Goal: Communication & Community: Participate in discussion

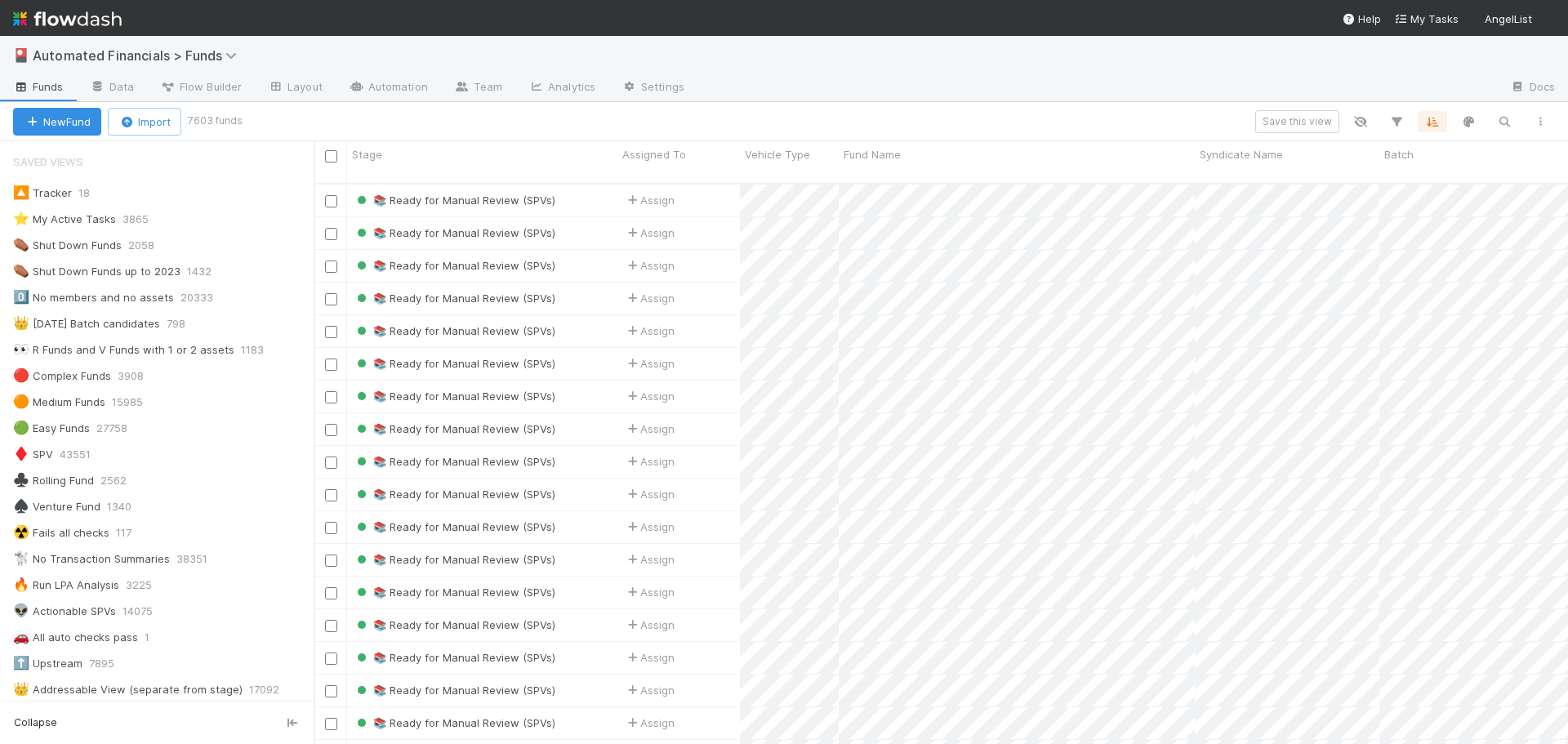
scroll to position [13, 13]
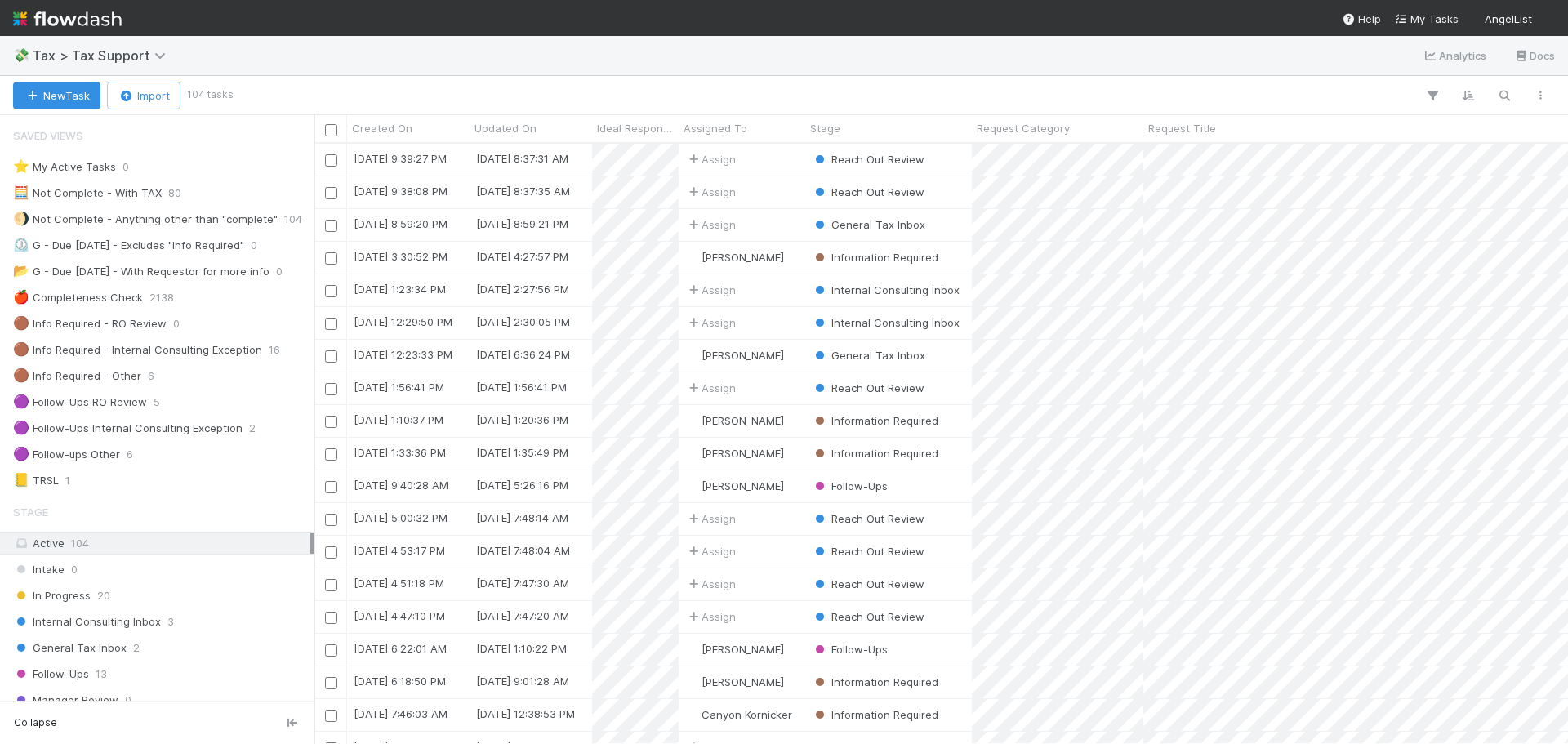
scroll to position [13, 13]
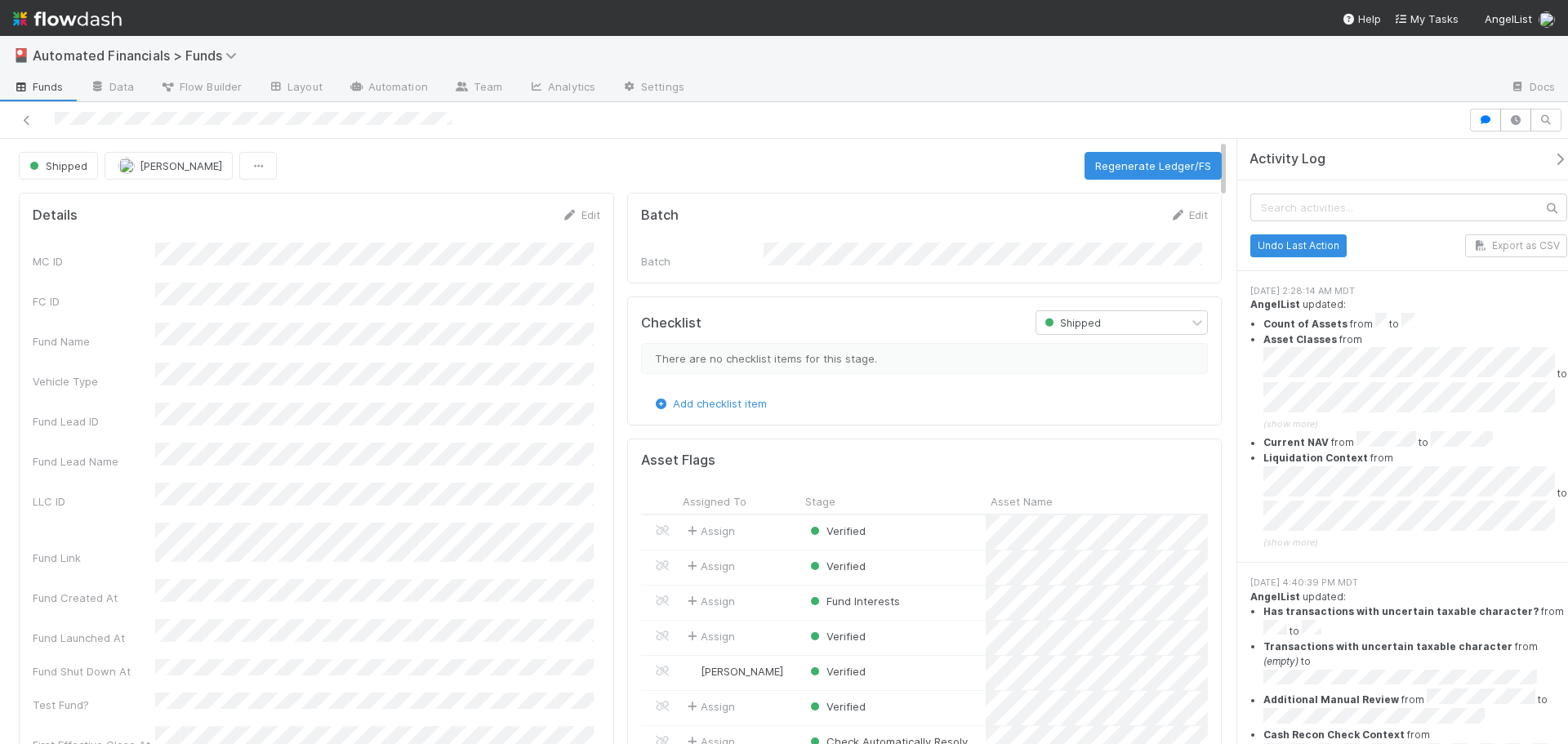
click at [1552, 161] on icon "button" at bounding box center [1560, 159] width 16 height 13
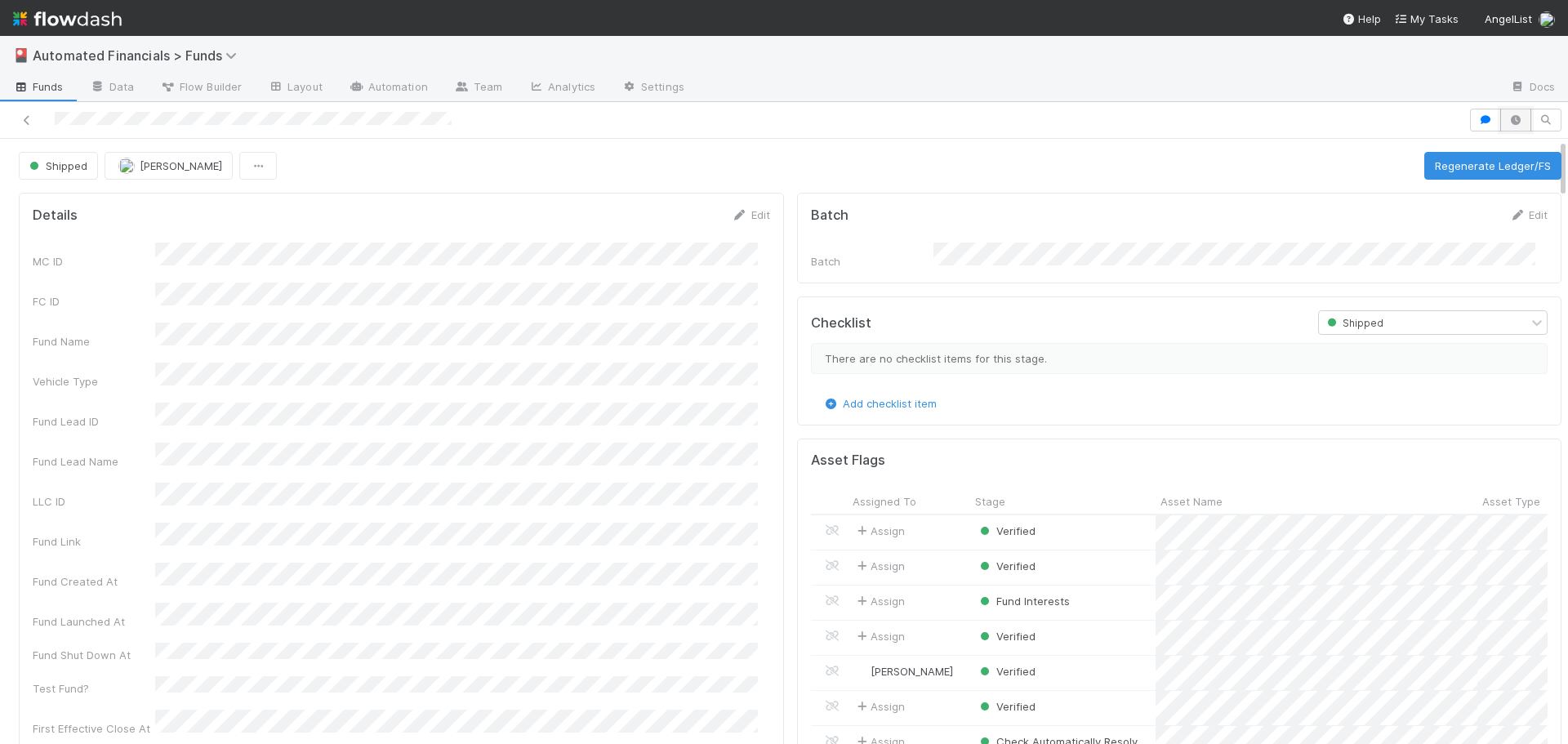
click at [1508, 124] on icon "button" at bounding box center [1516, 120] width 16 height 10
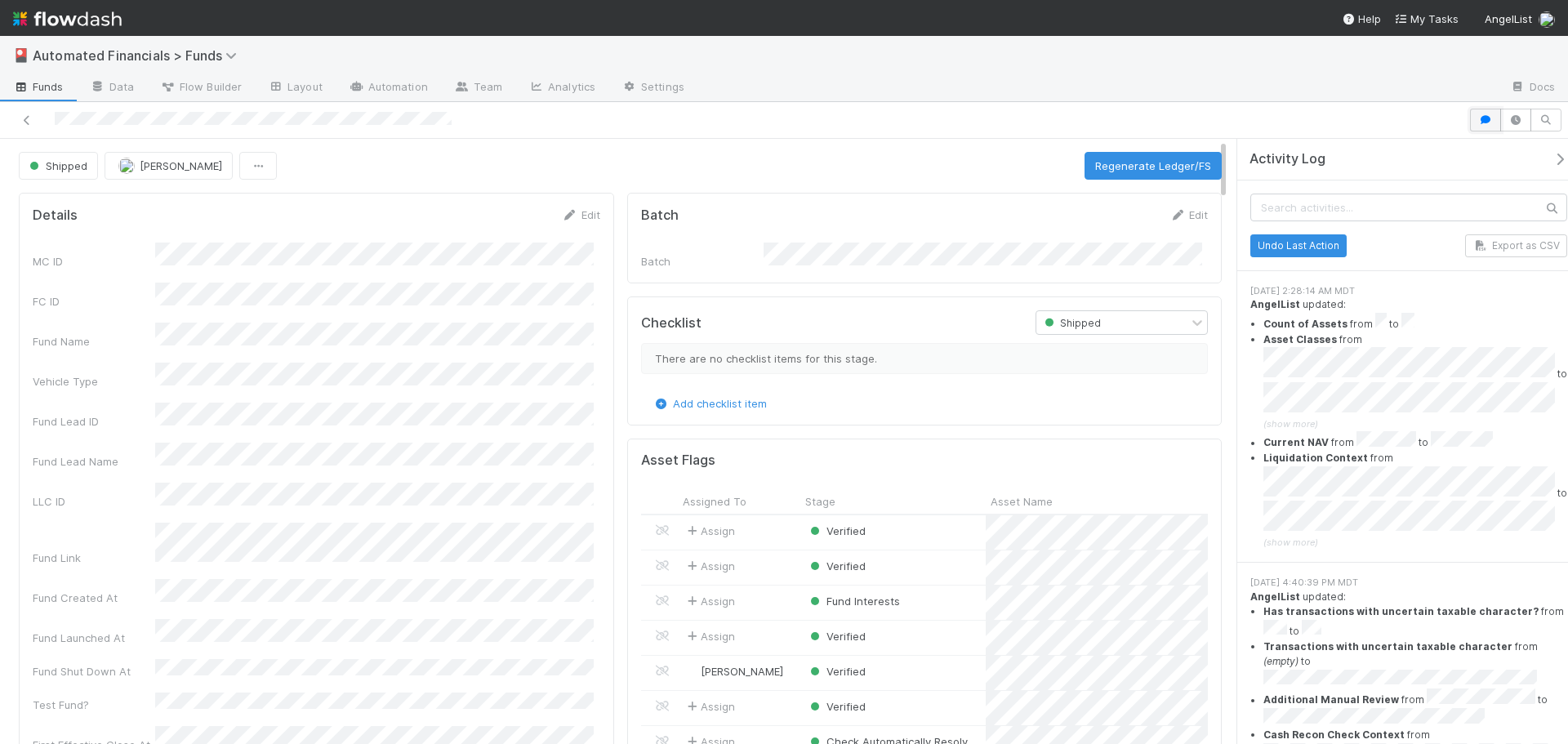
click at [1487, 120] on icon "button" at bounding box center [1486, 120] width 16 height 10
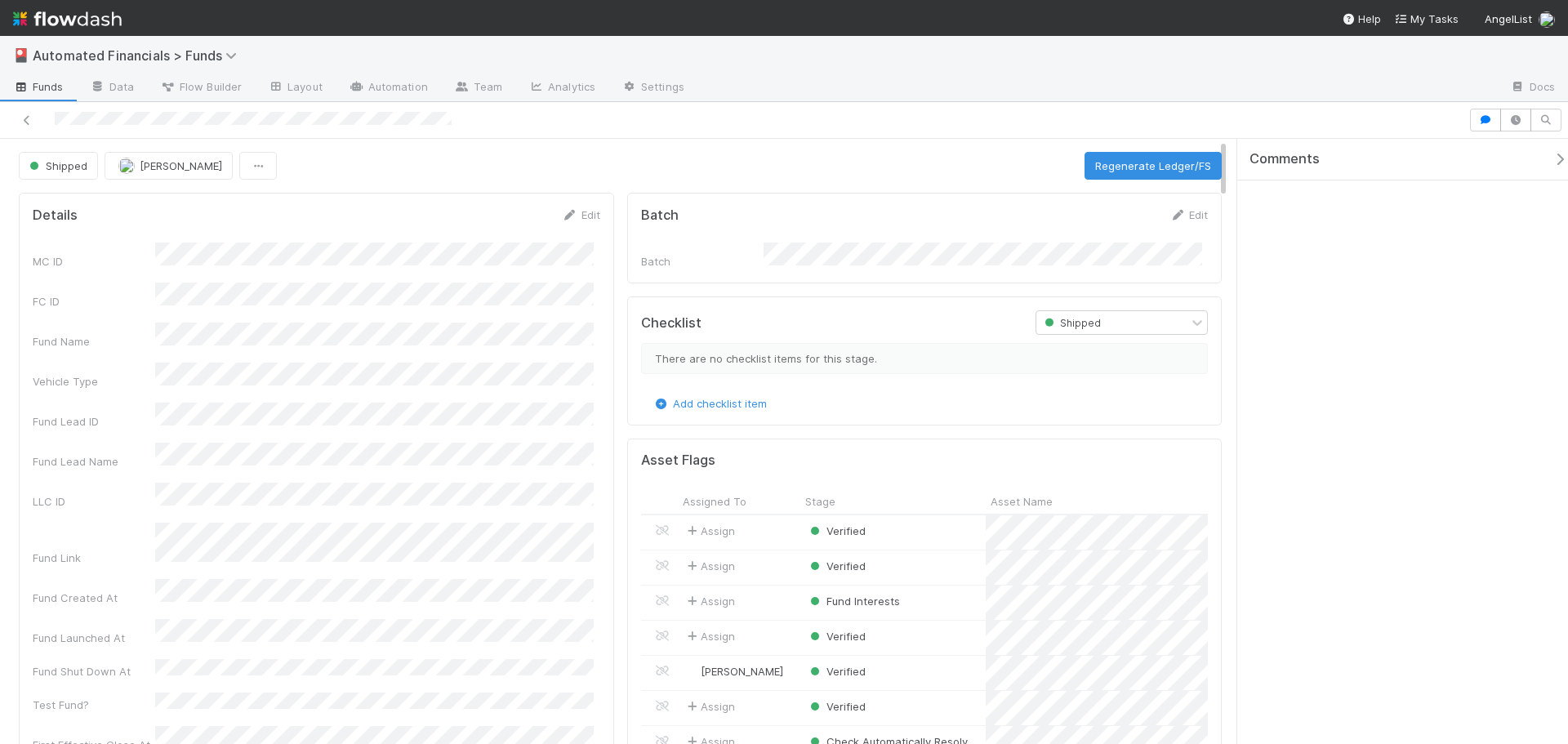
drag, startPoint x: 1445, startPoint y: 286, endPoint x: 1435, endPoint y: 337, distance: 52.0
click at [1435, 332] on div "Comments" at bounding box center [1402, 441] width 330 height 605
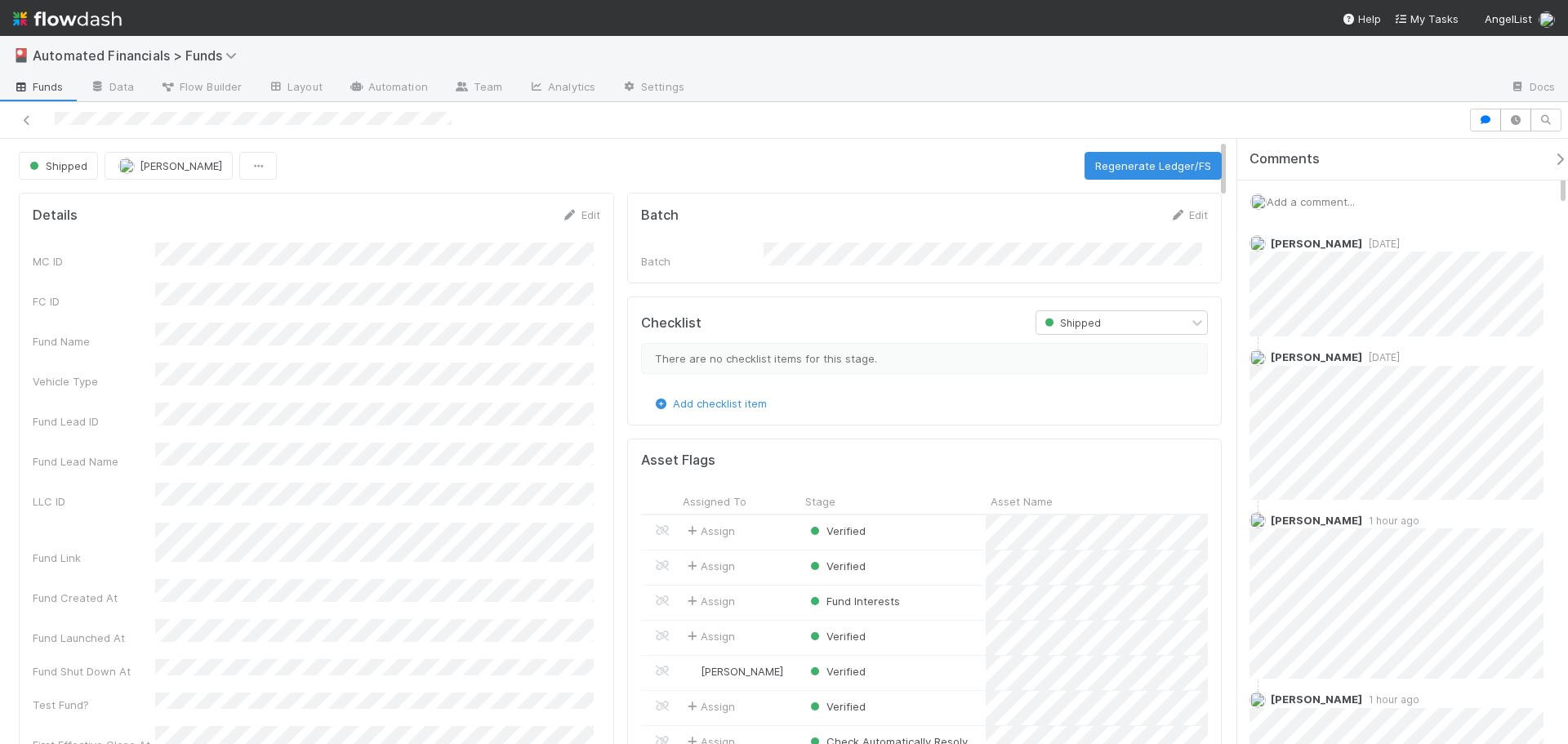
drag, startPoint x: 1563, startPoint y: 509, endPoint x: 1549, endPoint y: 102, distance: 407.2
click at [1549, 102] on div "Shipped Joseph Rappleye Regenerate Ledger/FS Details Edit MC ID FC ID Fund Name…" at bounding box center [784, 423] width 1568 height 642
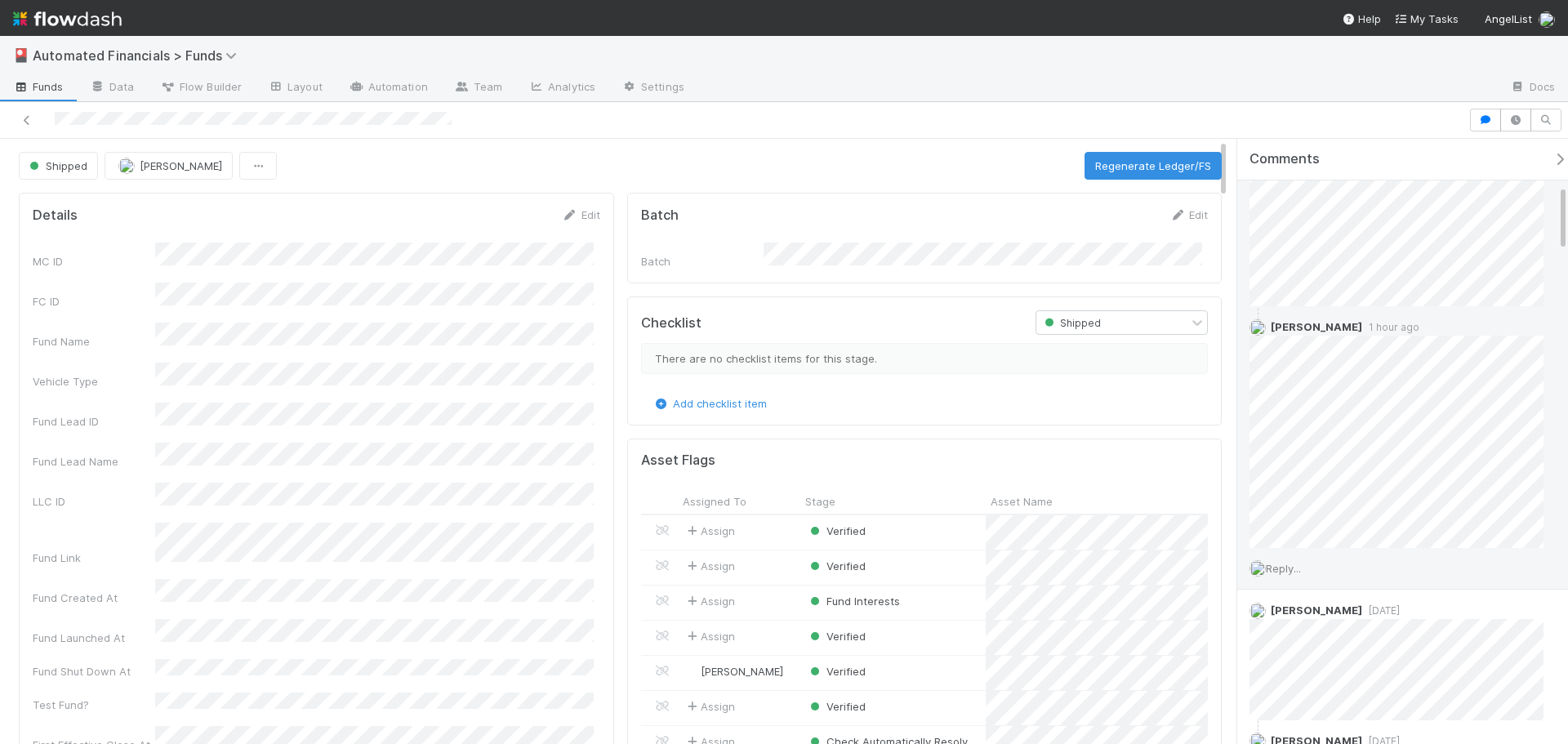
scroll to position [408, 0]
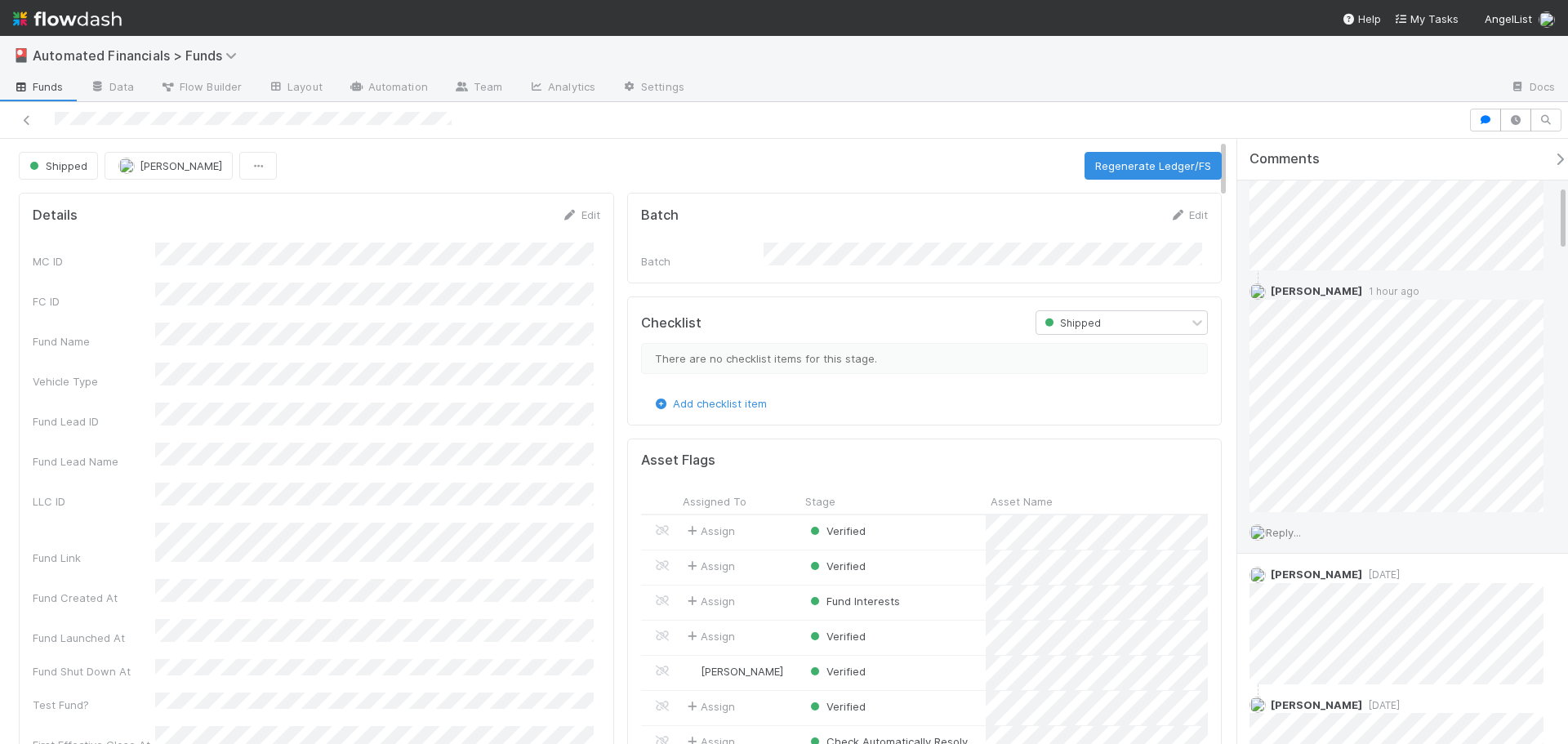
click at [1293, 533] on span "Reply..." at bounding box center [1283, 533] width 35 height 13
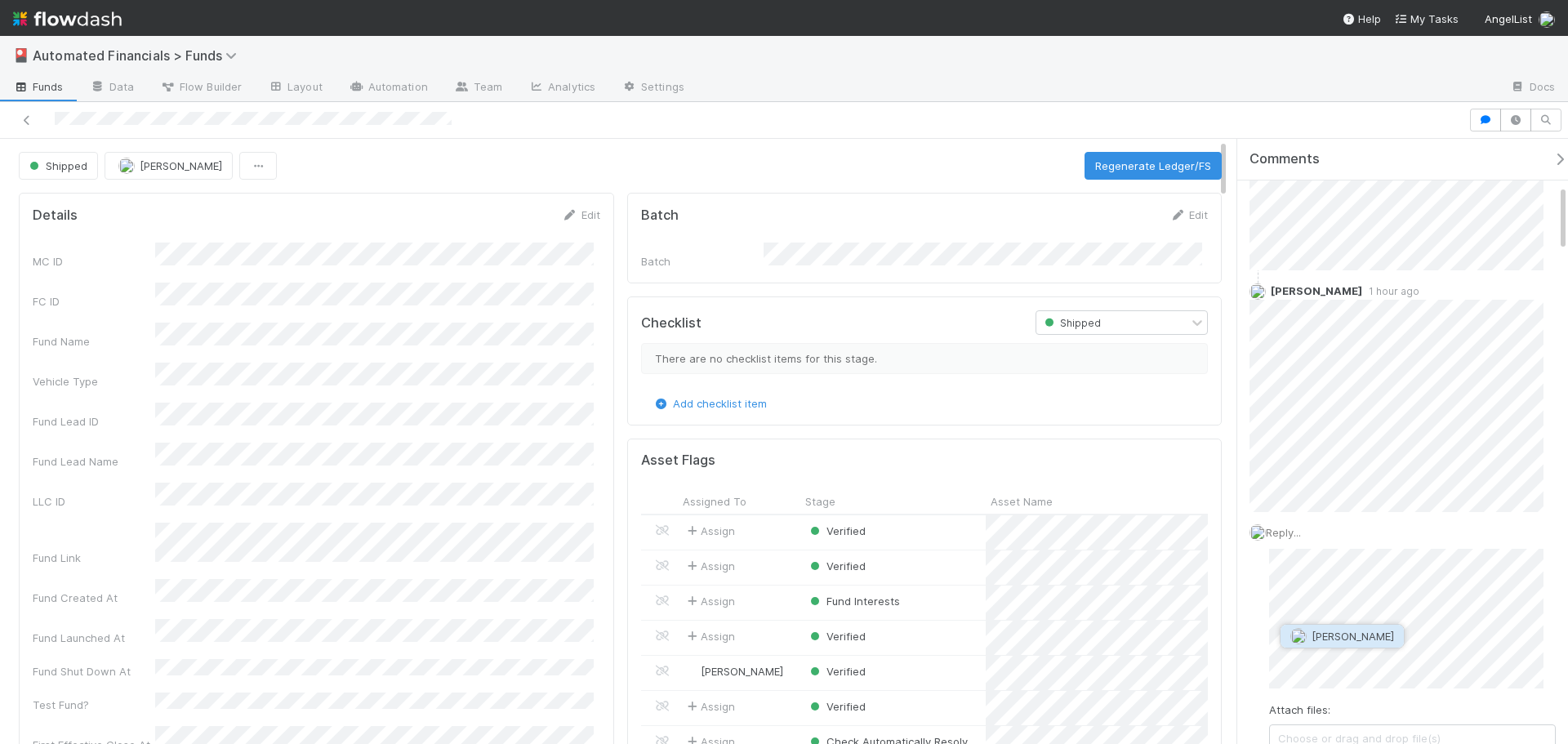
click at [1340, 636] on span "Colton Smith" at bounding box center [1353, 636] width 82 height 13
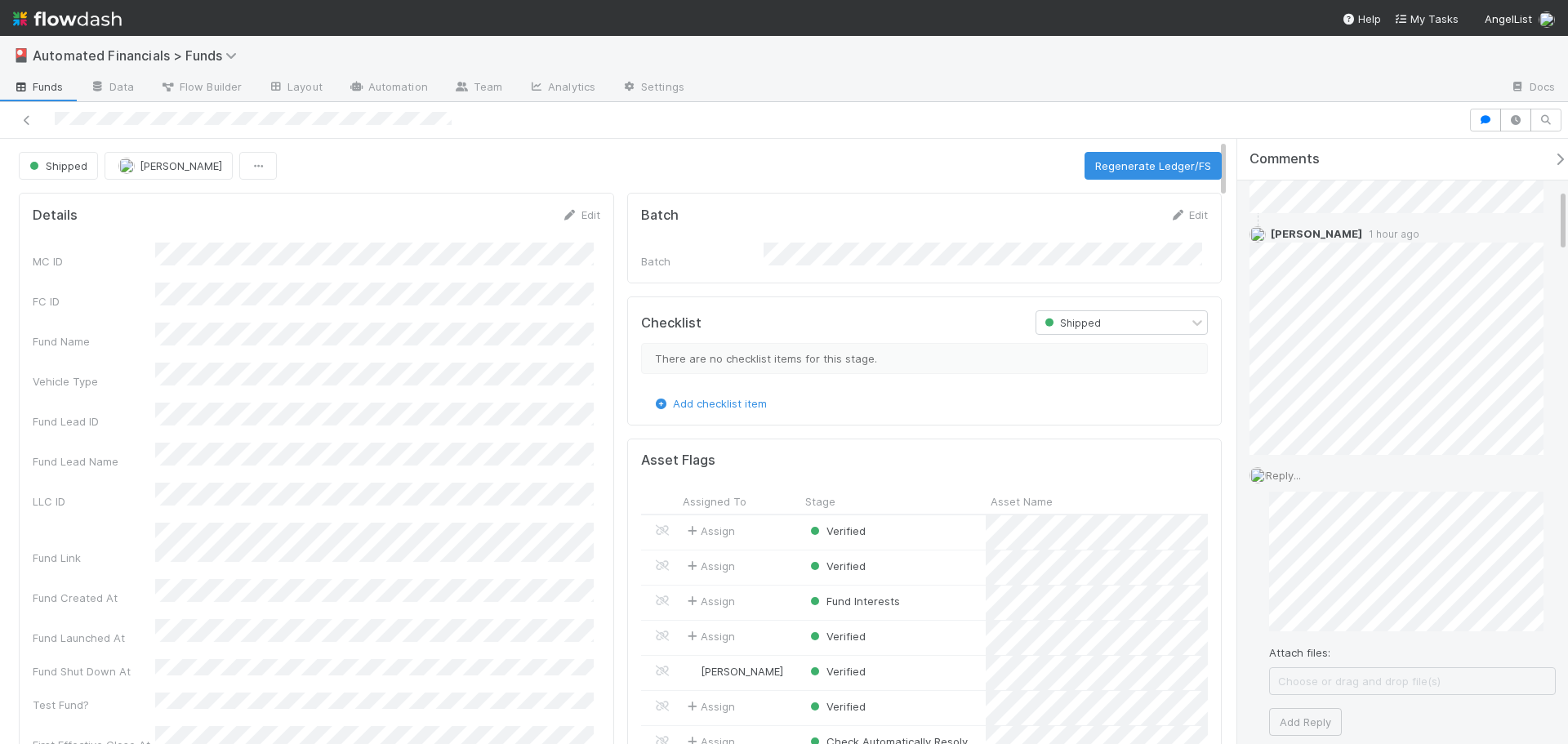
scroll to position [490, 0]
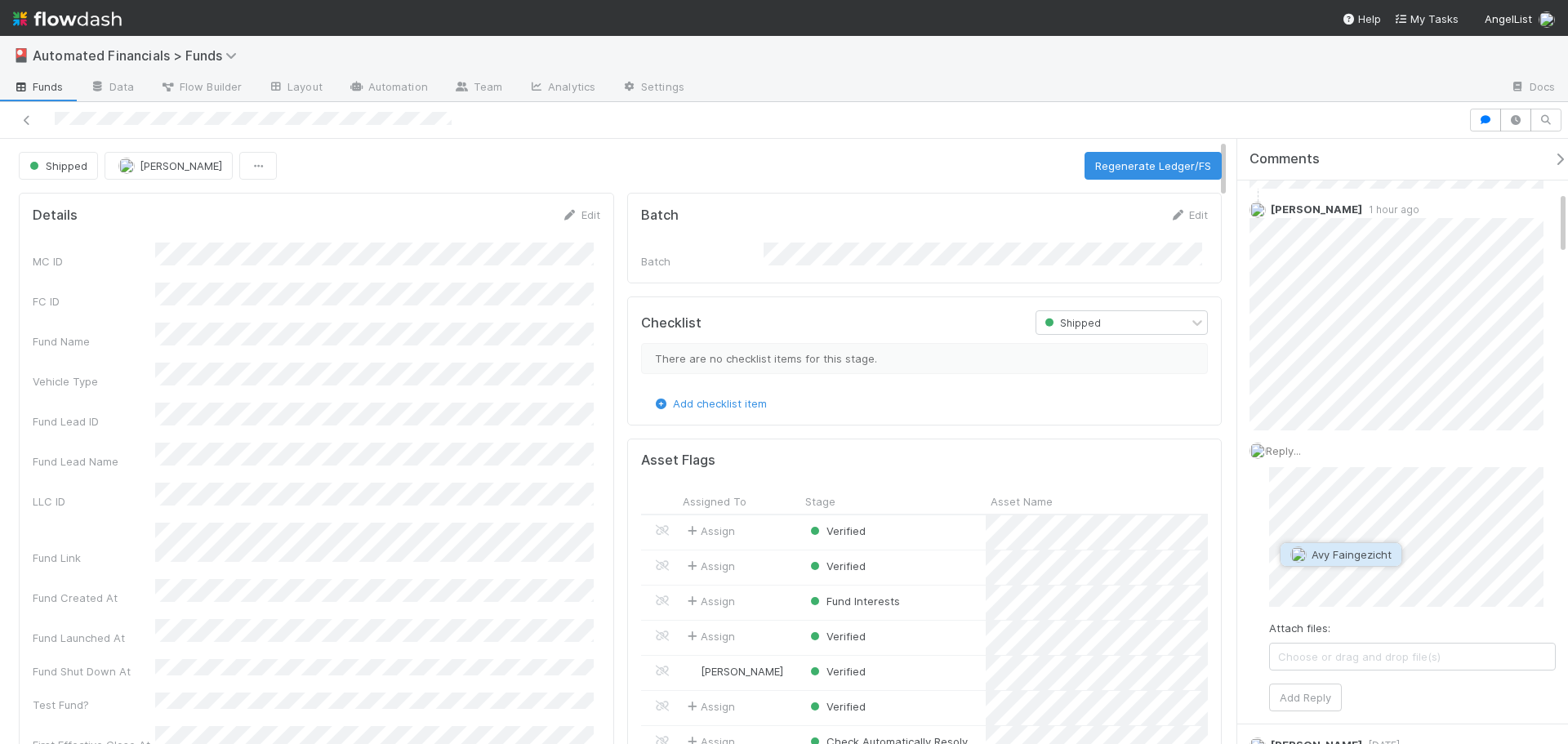
click at [1353, 556] on span "Avy Faingezicht" at bounding box center [1351, 555] width 80 height 13
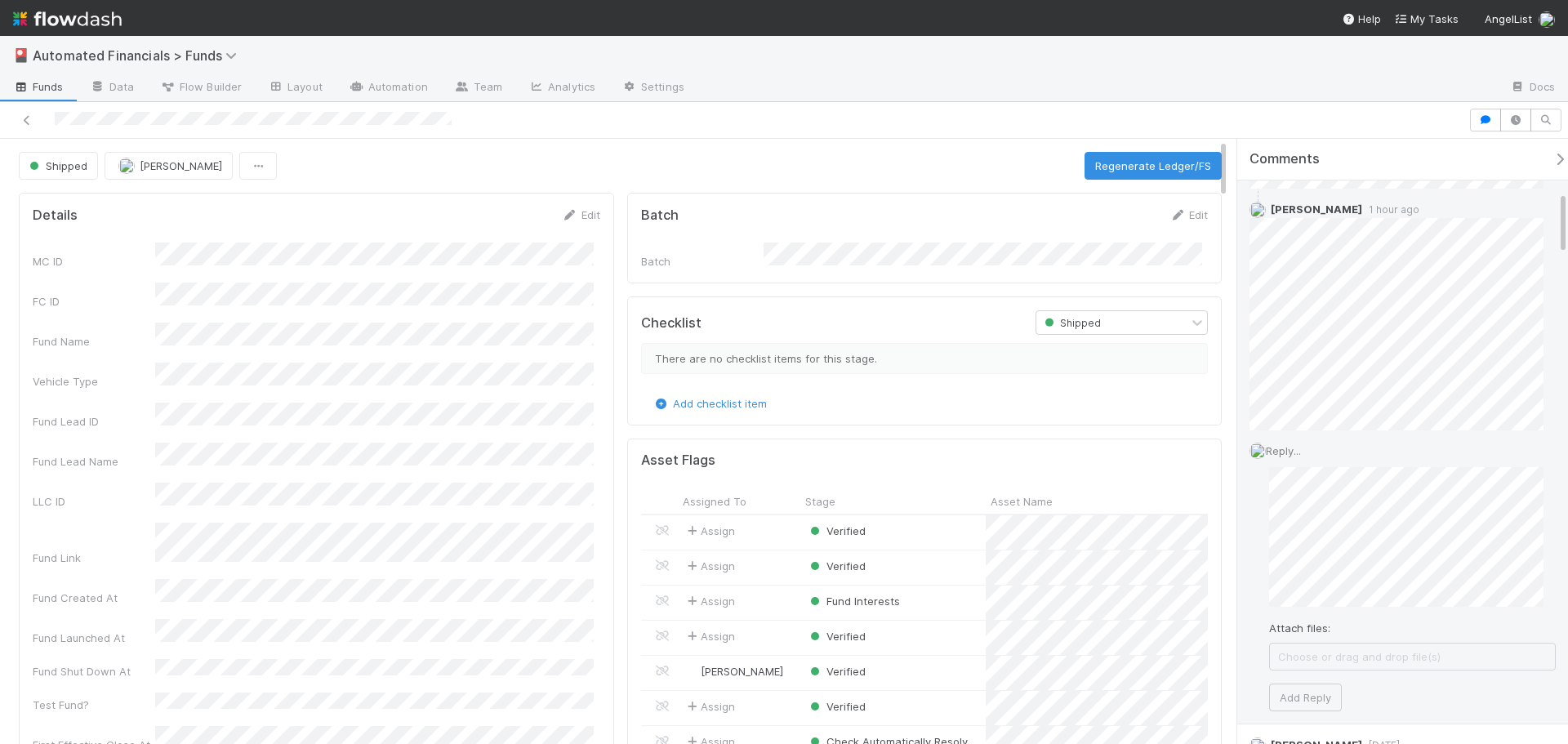
click at [1265, 520] on div "Reply... Attach files: Choose or drag and drop file(s) Add Reply" at bounding box center [1402, 577] width 330 height 293
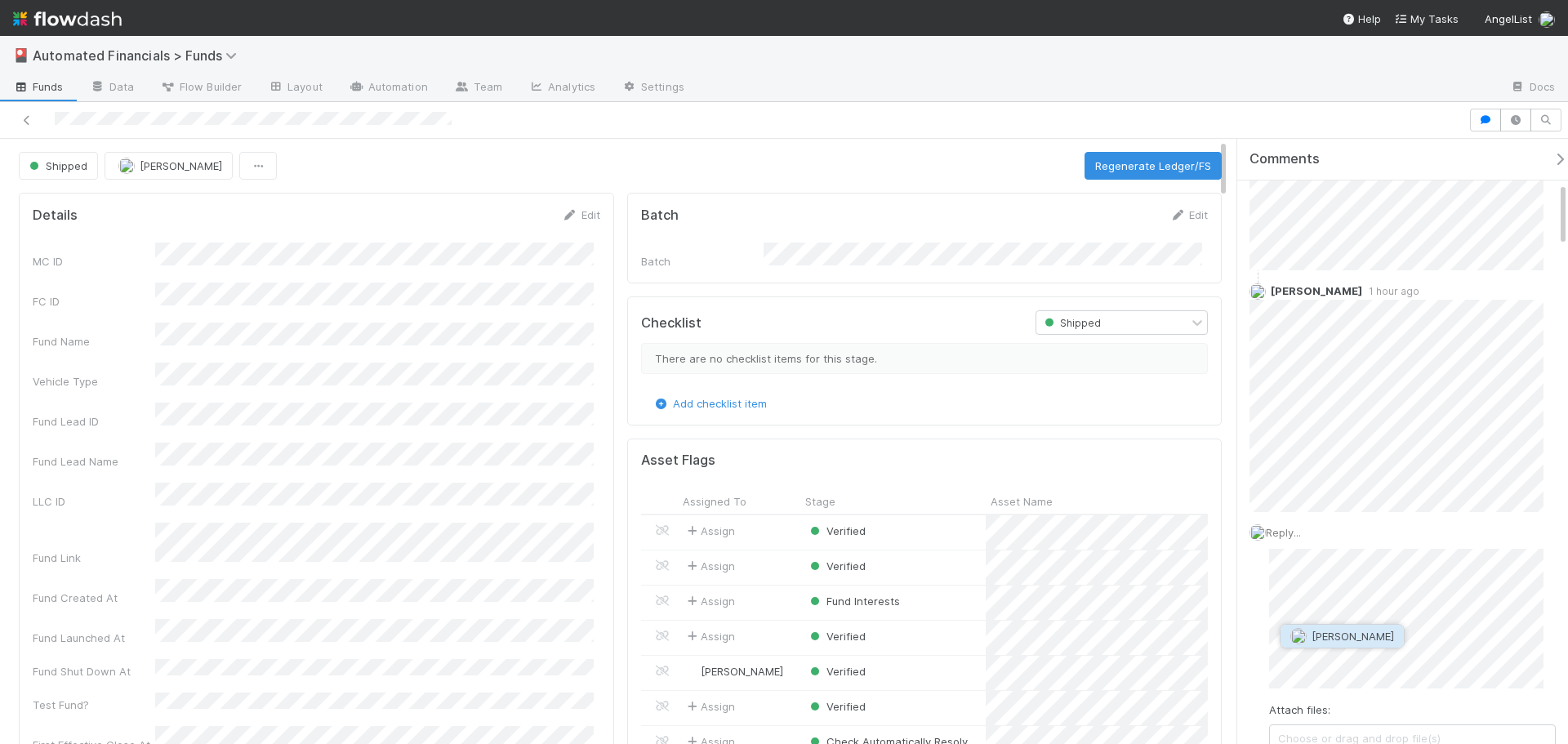
click at [1325, 630] on span "Colton Smith" at bounding box center [1353, 636] width 82 height 13
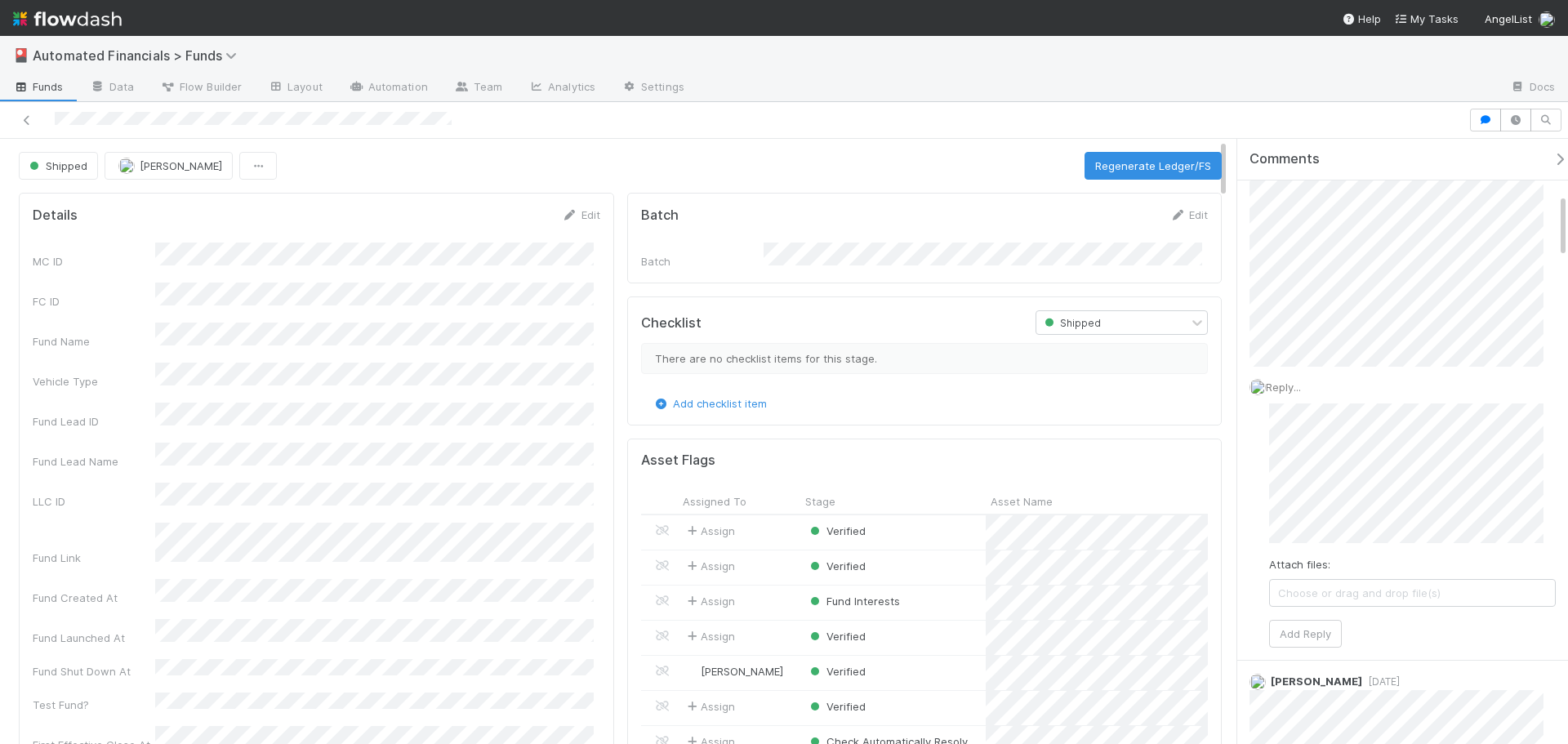
scroll to position [571, 0]
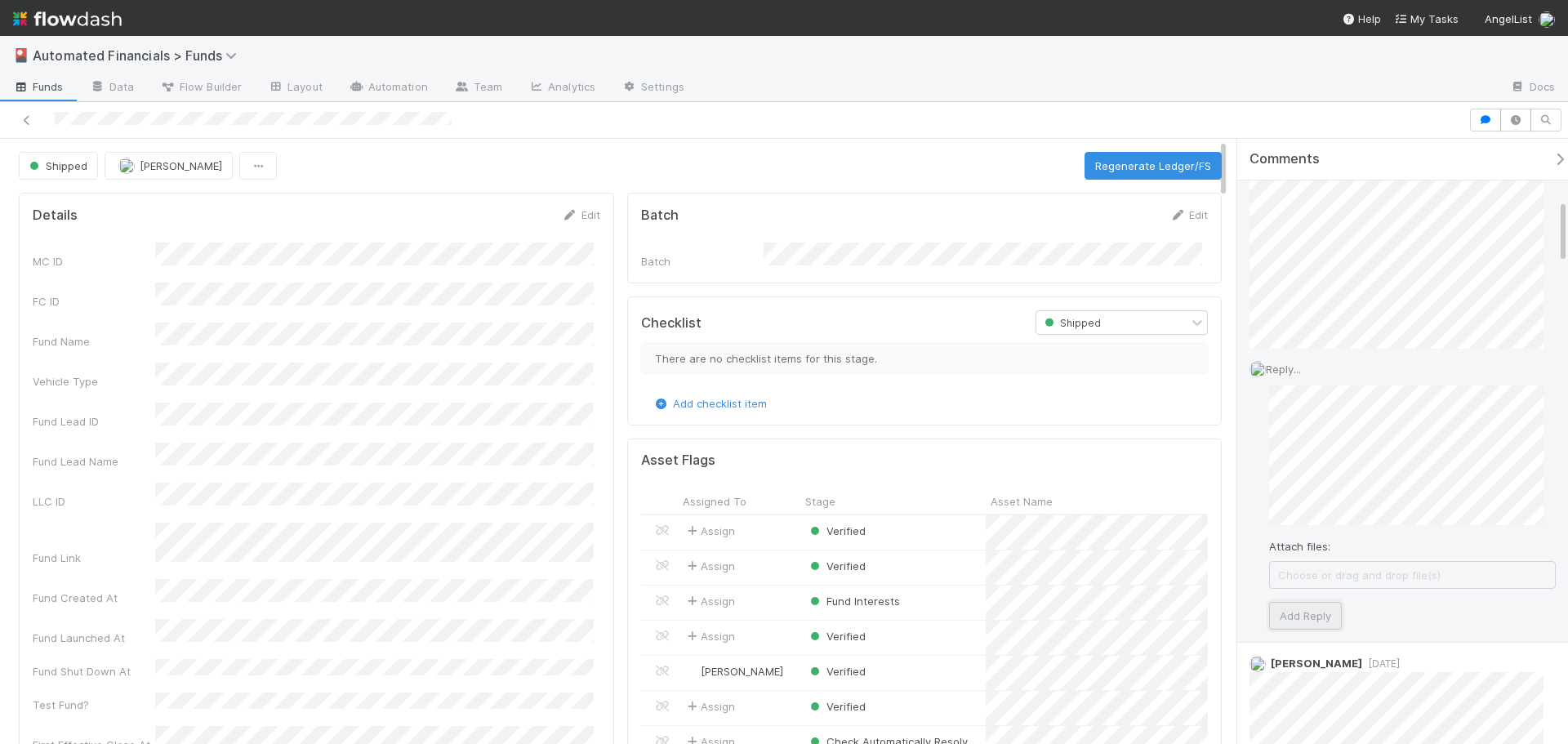
click at [1318, 624] on button "Add Reply" at bounding box center [1304, 616] width 72 height 27
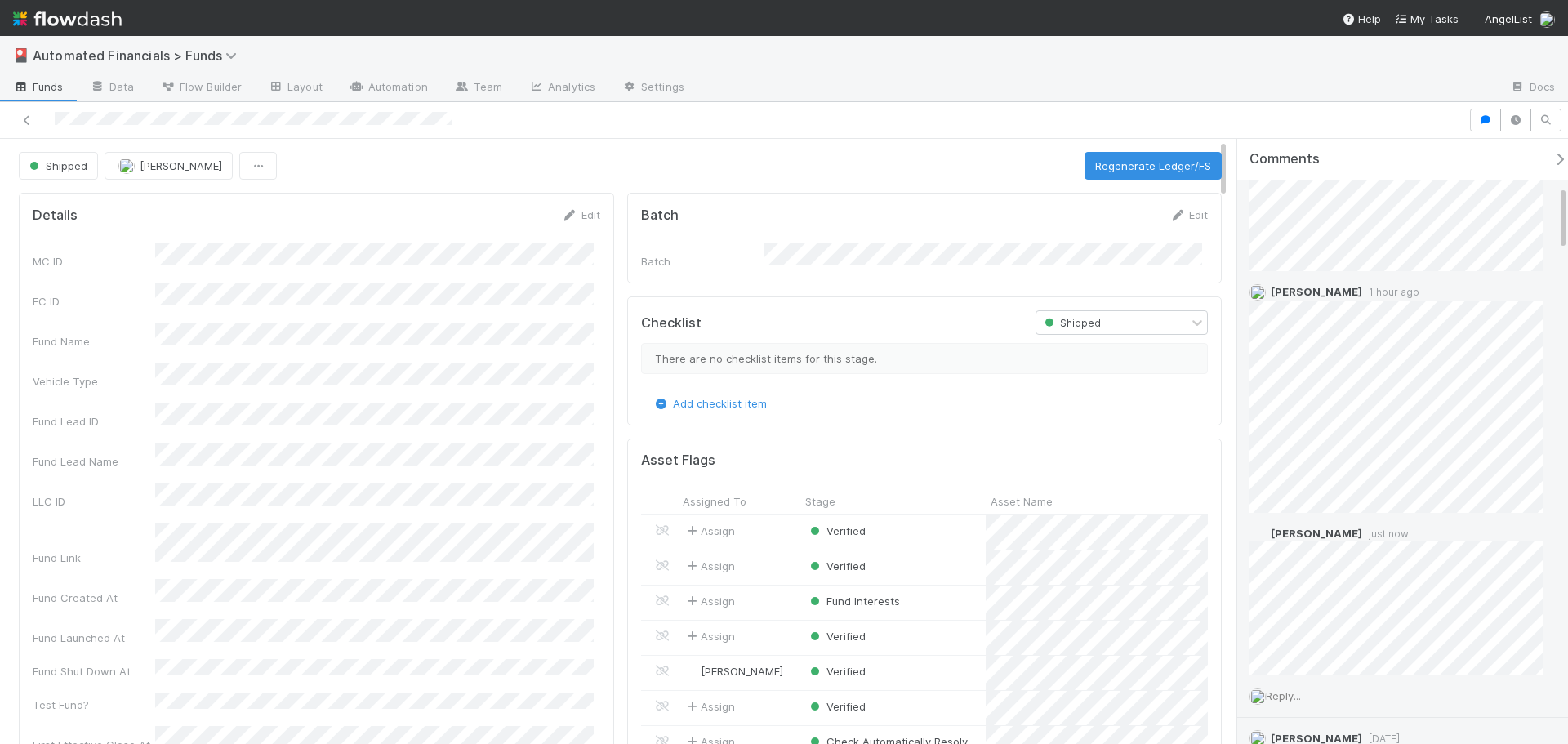
scroll to position [489, 0]
